Goal: Transaction & Acquisition: Purchase product/service

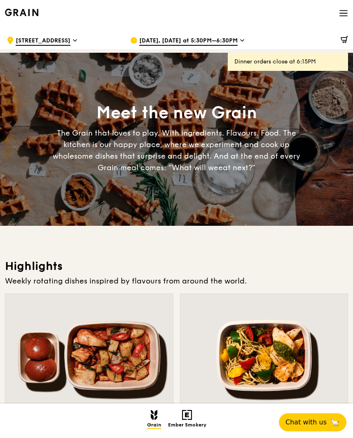
click at [191, 43] on span "[DATE], [DATE] at 5:30PM–6:30PM" at bounding box center [188, 41] width 98 height 9
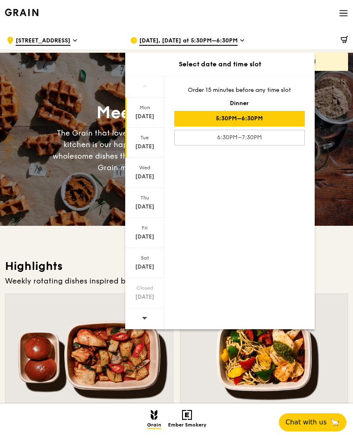
click at [140, 141] on div "[DATE]" at bounding box center [144, 143] width 39 height 30
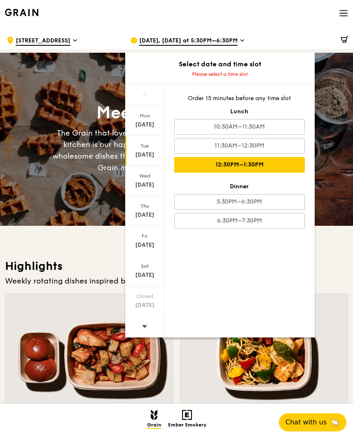
click at [238, 163] on div "12:30PM–1:30PM" at bounding box center [239, 165] width 131 height 16
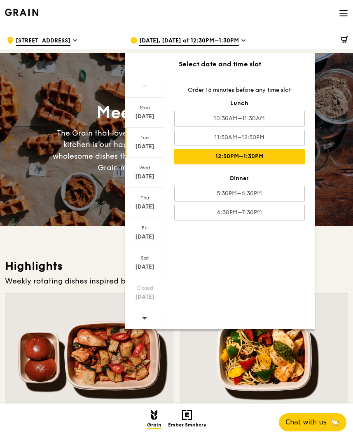
click at [189, 360] on div at bounding box center [264, 356] width 168 height 124
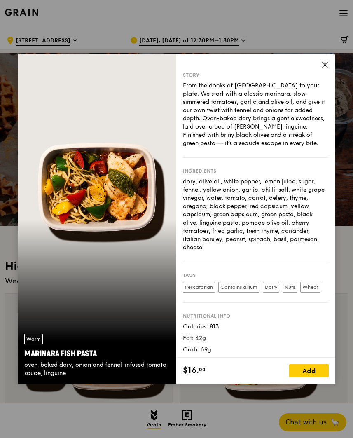
click at [325, 68] on icon at bounding box center [324, 64] width 7 height 7
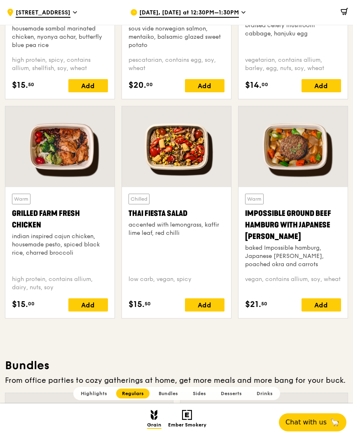
scroll to position [885, 0]
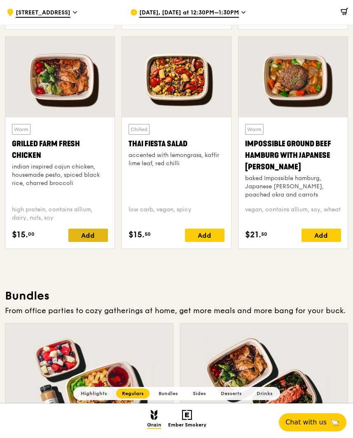
click at [94, 238] on div "Add" at bounding box center [88, 234] width 40 height 13
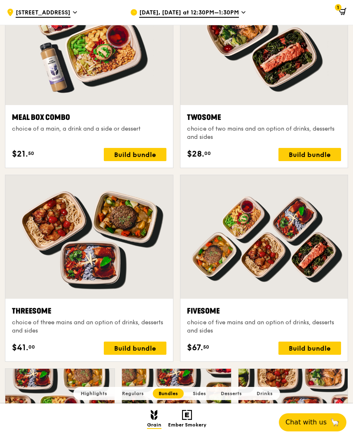
scroll to position [1220, 0]
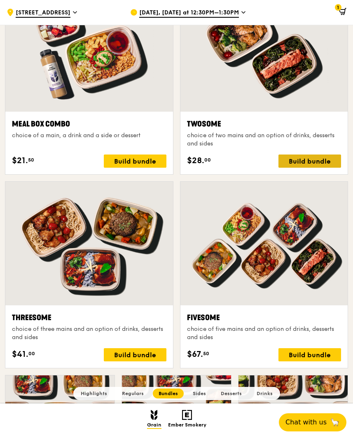
click at [325, 161] on div "Build bundle" at bounding box center [309, 160] width 63 height 13
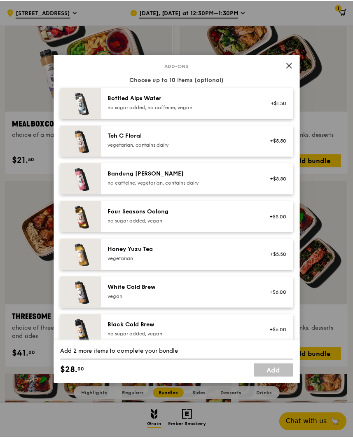
scroll to position [936, 0]
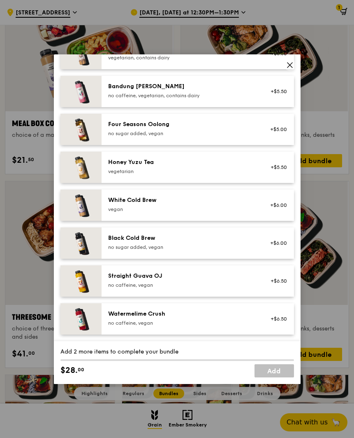
click at [290, 65] on icon at bounding box center [290, 64] width 7 height 7
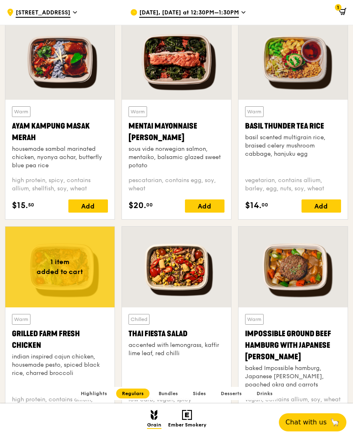
scroll to position [694, 0]
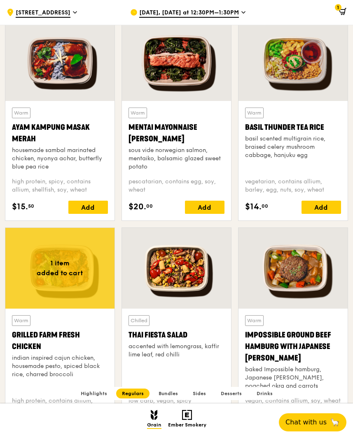
click at [169, 84] on div at bounding box center [176, 60] width 109 height 81
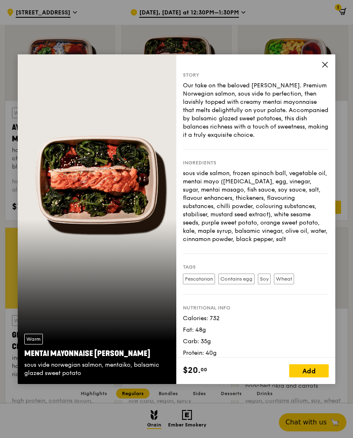
click at [322, 65] on icon at bounding box center [324, 64] width 7 height 7
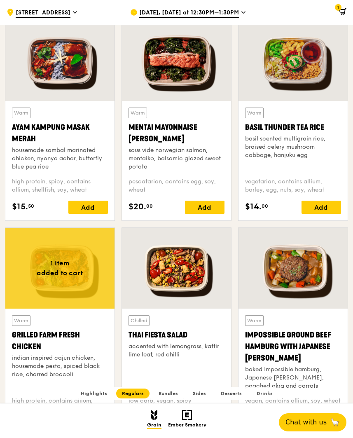
click at [303, 69] on div at bounding box center [292, 60] width 109 height 81
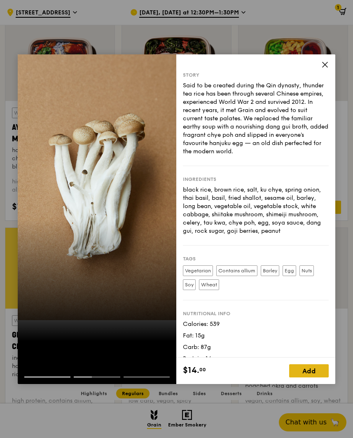
click at [312, 370] on div "Add" at bounding box center [309, 370] width 40 height 13
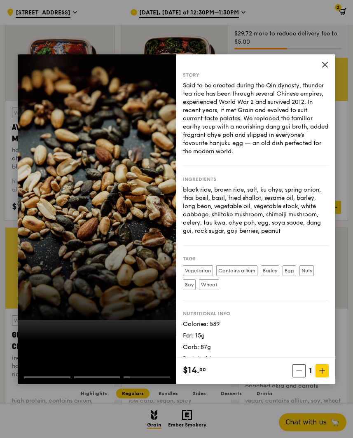
click at [326, 66] on icon at bounding box center [324, 64] width 5 height 5
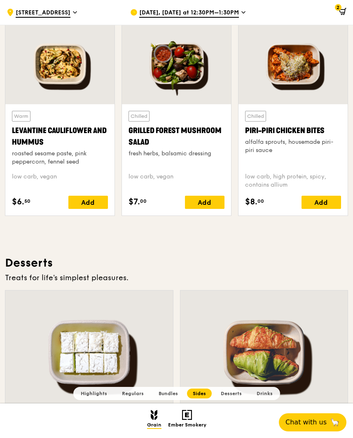
scroll to position [1974, 0]
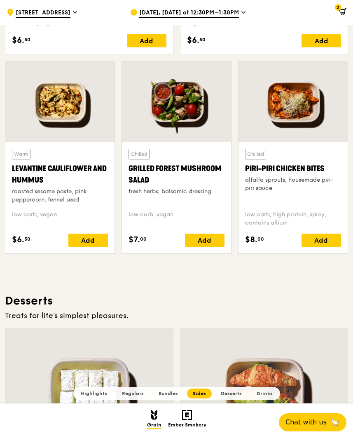
click at [342, 12] on icon at bounding box center [342, 11] width 7 height 7
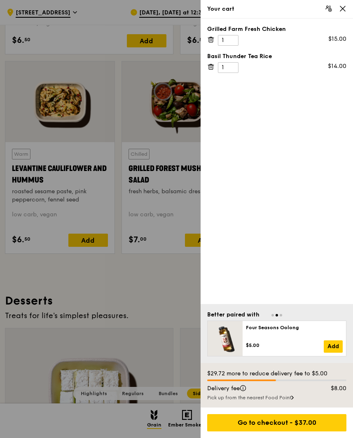
click at [106, 17] on div at bounding box center [176, 219] width 353 height 438
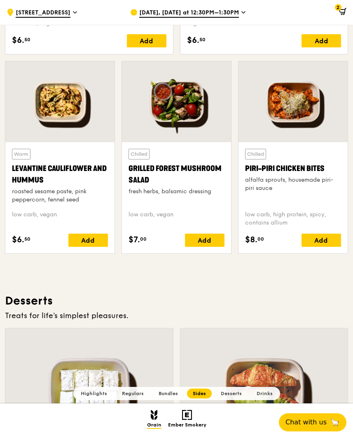
scroll to position [1975, 0]
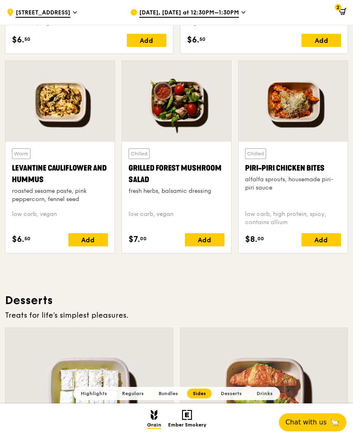
click at [343, 13] on icon at bounding box center [342, 11] width 7 height 7
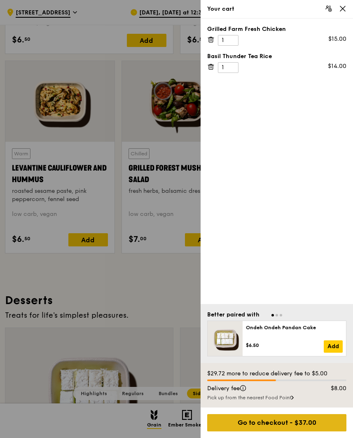
click at [317, 422] on div "Go to checkout - $37.00" at bounding box center [276, 422] width 139 height 17
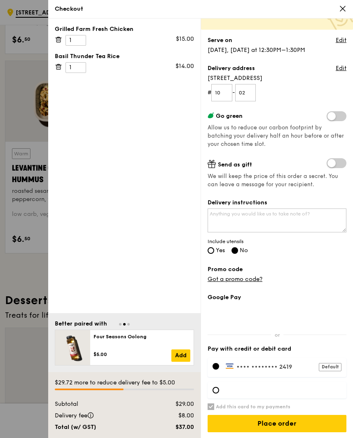
scroll to position [61, 0]
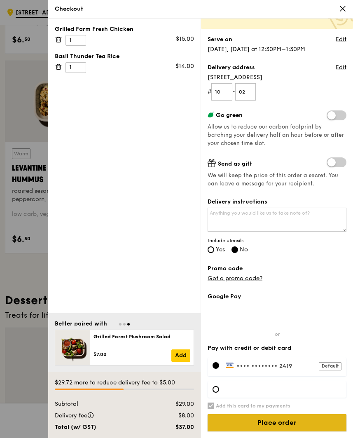
click at [301, 425] on input "Place order" at bounding box center [277, 422] width 139 height 17
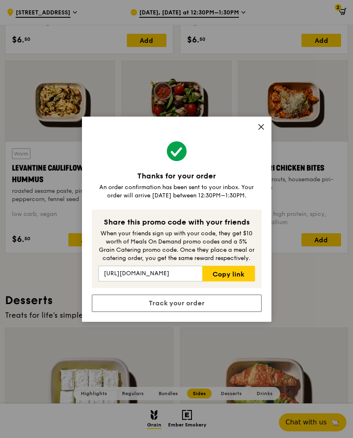
click at [259, 128] on icon at bounding box center [261, 126] width 5 height 5
